Goal: Communication & Community: Participate in discussion

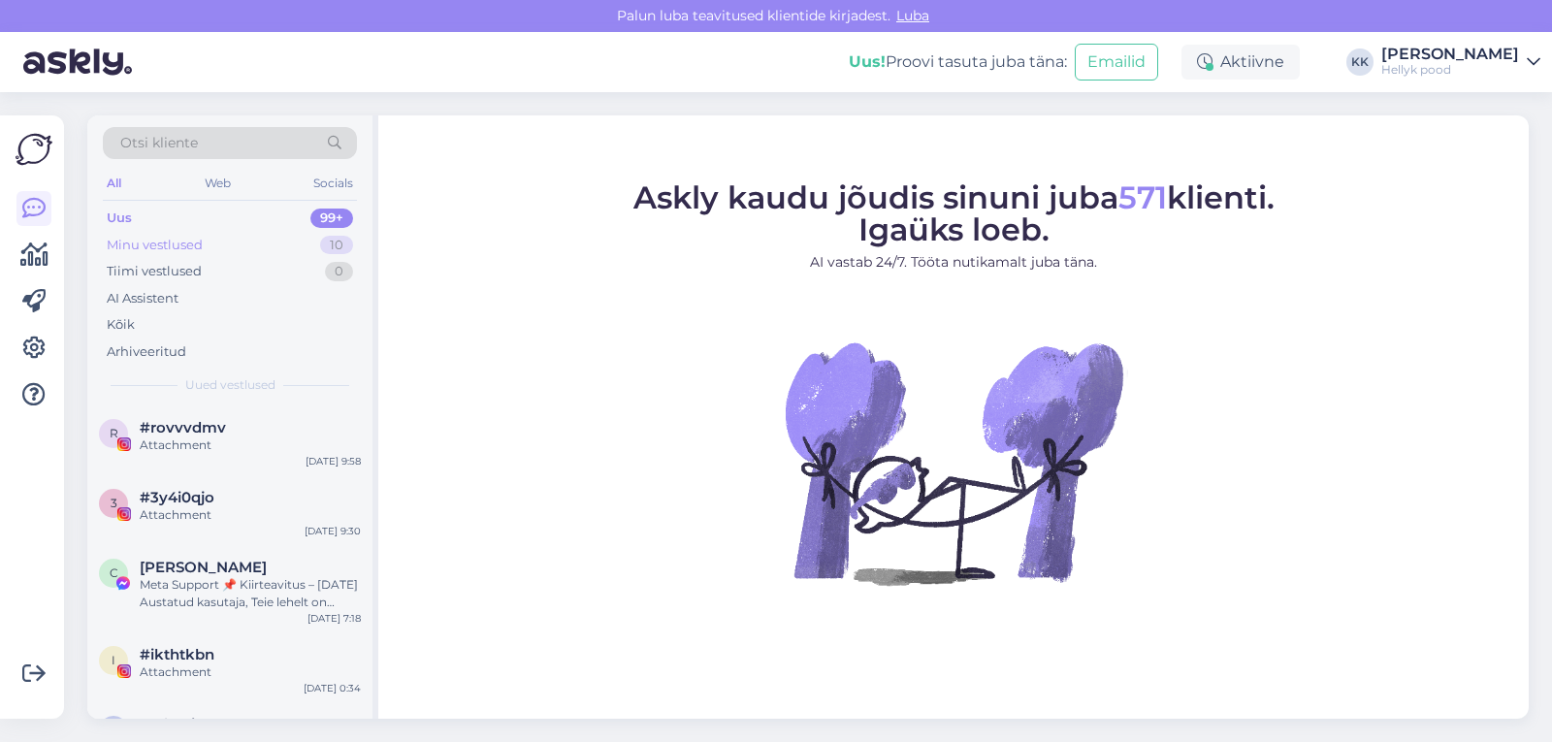
click at [168, 248] on div "Minu vestlused" at bounding box center [155, 245] width 96 height 19
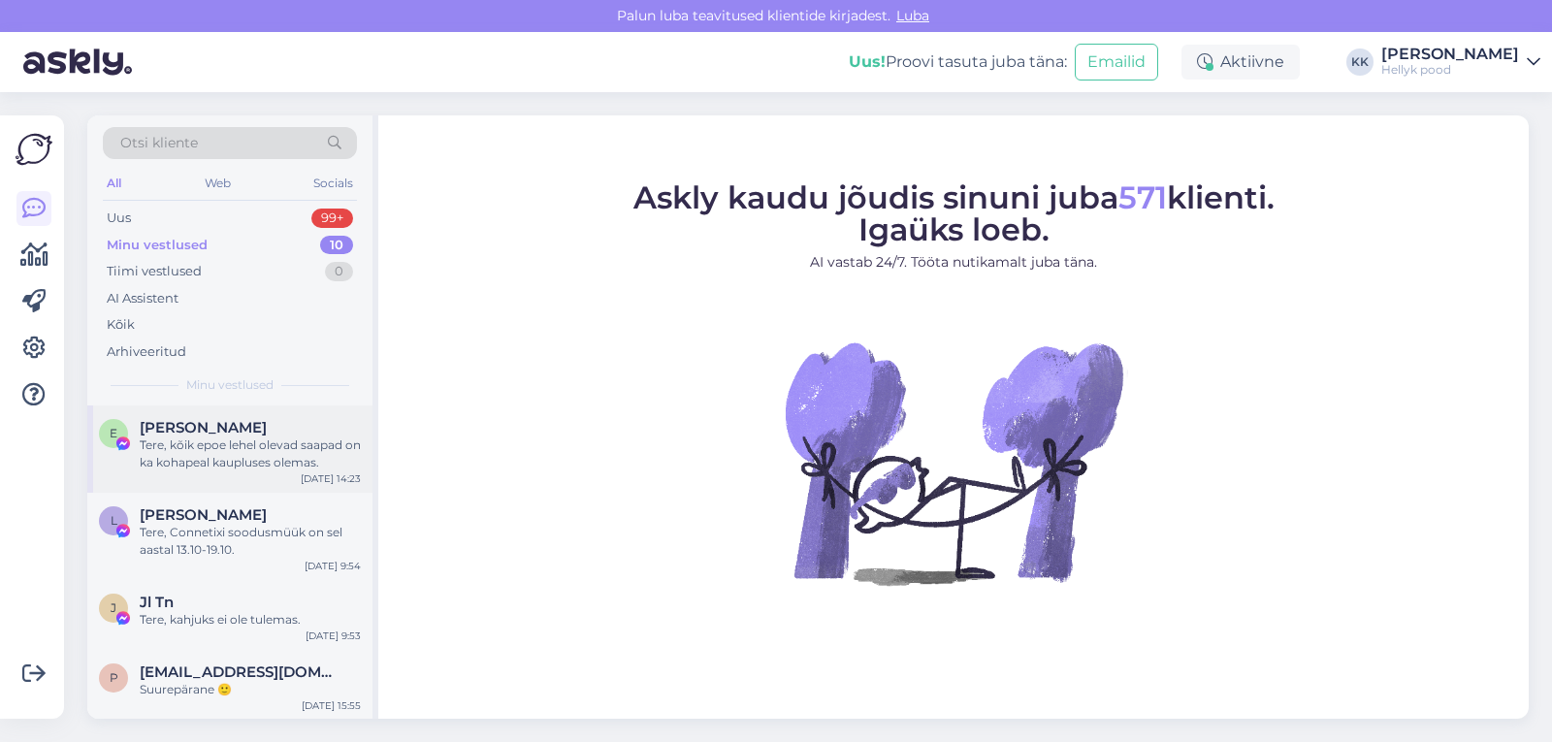
click at [275, 448] on div "Tere, kõik epoe lehel olevad saapad on ka kohapeal kaupluses olemas." at bounding box center [250, 453] width 221 height 35
